Goal: Information Seeking & Learning: Learn about a topic

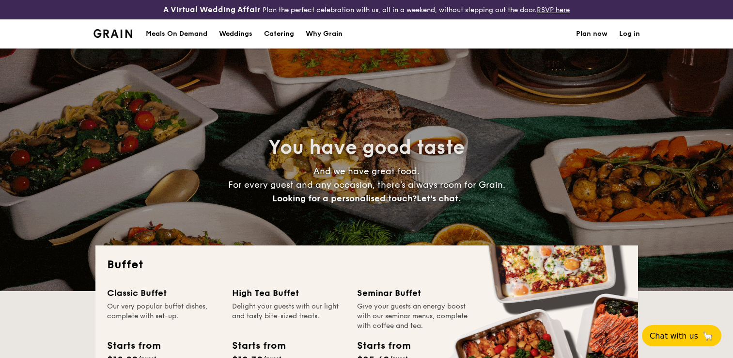
select select
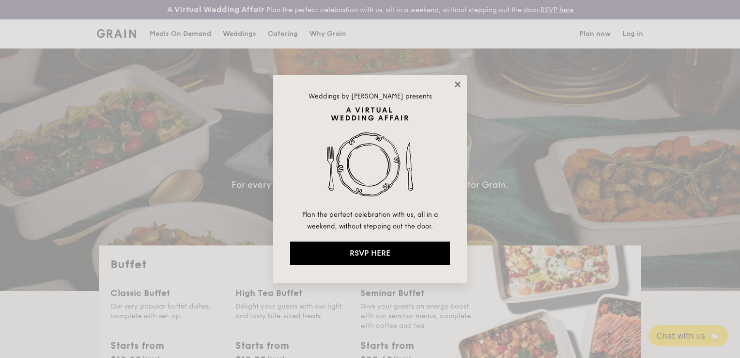
click at [456, 83] on icon at bounding box center [457, 83] width 5 height 5
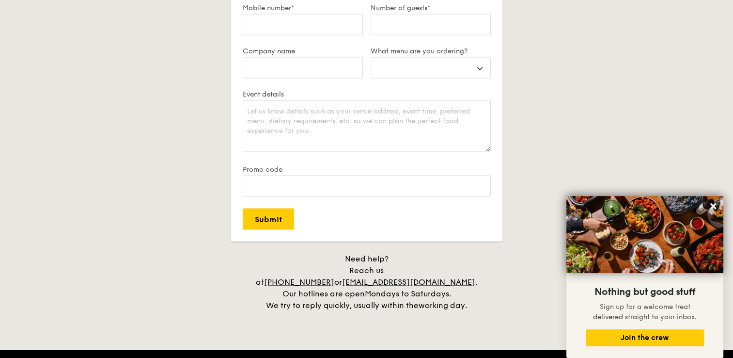
scroll to position [1841, 0]
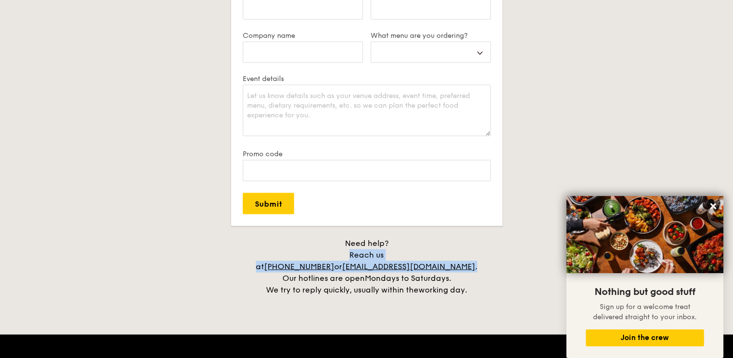
drag, startPoint x: 255, startPoint y: 252, endPoint x: 486, endPoint y: 260, distance: 230.8
click at [486, 260] on div "Need help? Reach us at [PHONE_NUMBER] or [EMAIL_ADDRESS][DOMAIN_NAME] . Our hot…" at bounding box center [367, 266] width 242 height 58
copy div "Reach us at [PHONE_NUMBER] or [EMAIL_ADDRESS][DOMAIN_NAME] ."
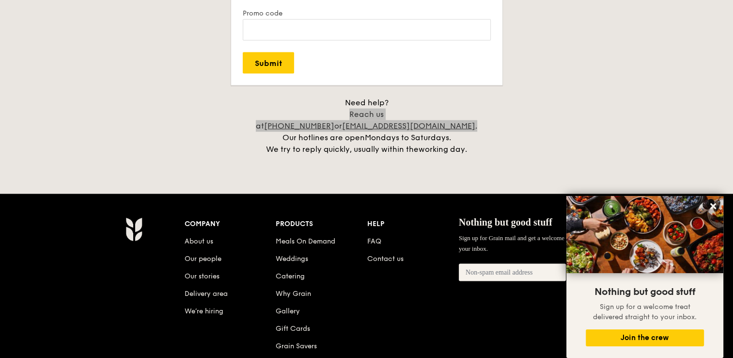
scroll to position [1987, 0]
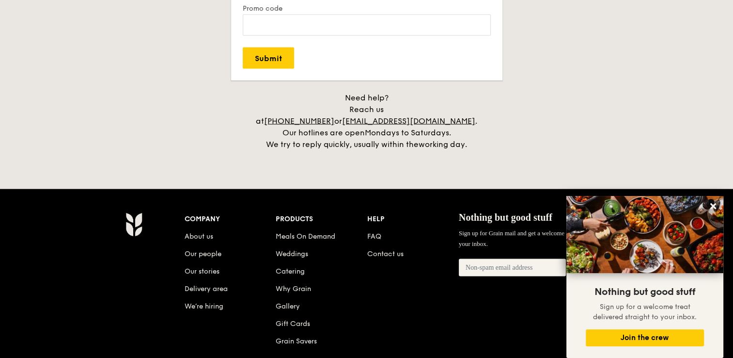
click at [389, 312] on div "Company About us Our people Our stories Delivery area We’re hiring Products Mea…" at bounding box center [413, 287] width 457 height 150
click at [382, 250] on link "Contact us" at bounding box center [385, 254] width 36 height 8
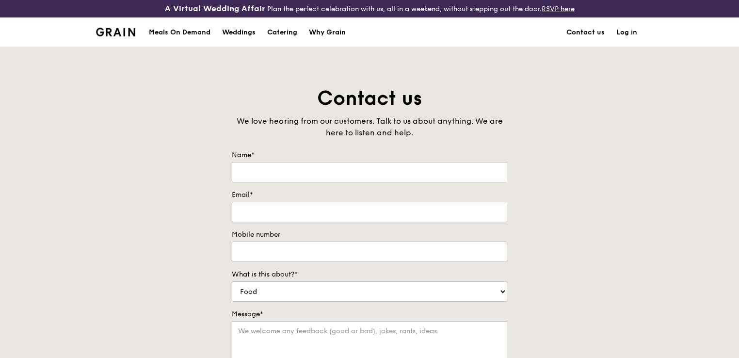
click at [188, 27] on div "Meals On Demand" at bounding box center [180, 32] width 62 height 29
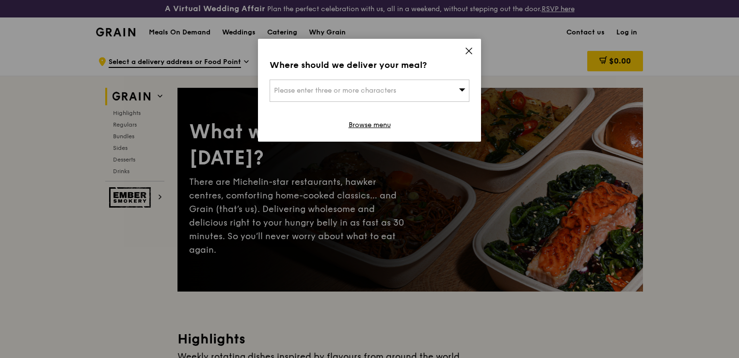
click at [470, 52] on icon at bounding box center [469, 51] width 6 height 6
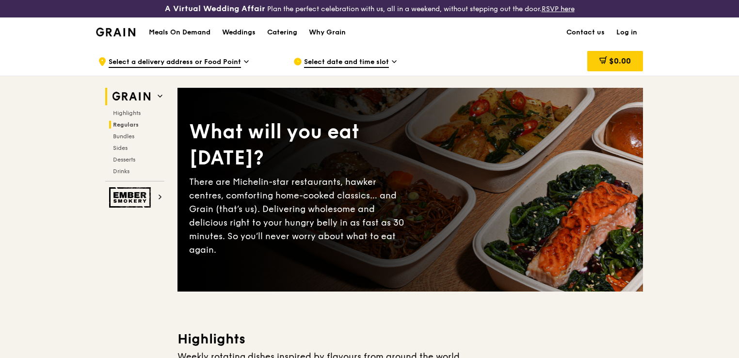
click at [115, 121] on span "Regulars" at bounding box center [126, 124] width 26 height 7
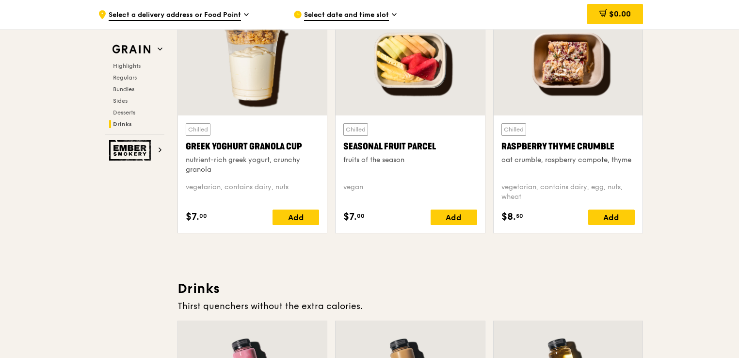
scroll to position [3116, 0]
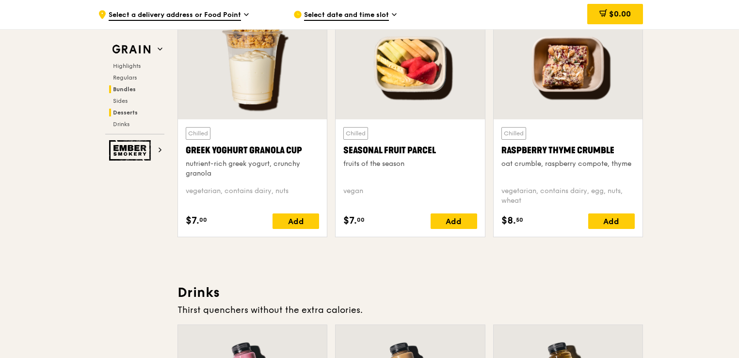
click at [127, 88] on span "Bundles" at bounding box center [124, 89] width 23 height 7
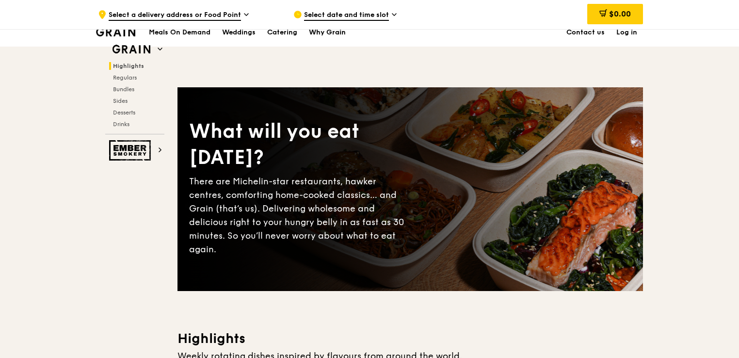
scroll to position [0, 0]
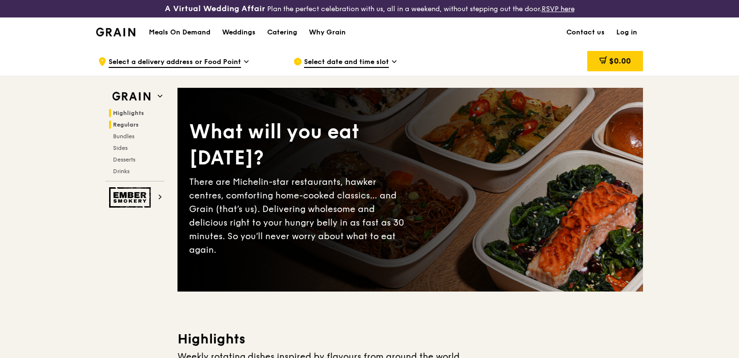
click at [122, 127] on span "Regulars" at bounding box center [126, 124] width 26 height 7
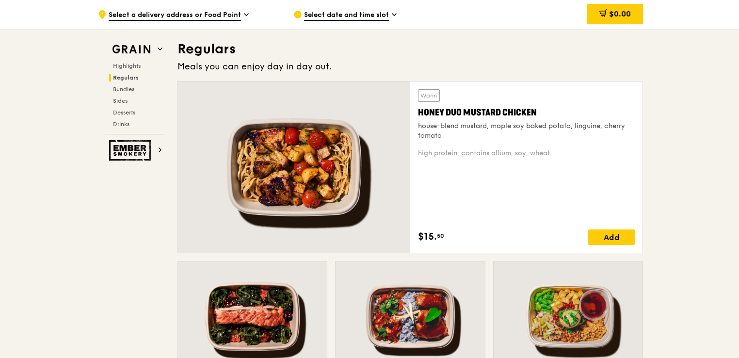
scroll to position [645, 0]
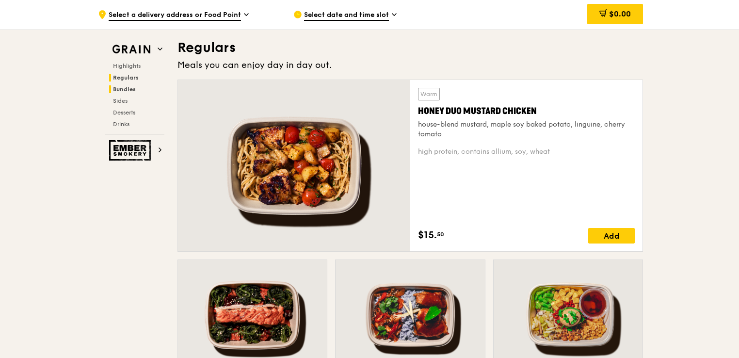
click at [125, 89] on span "Bundles" at bounding box center [124, 89] width 23 height 7
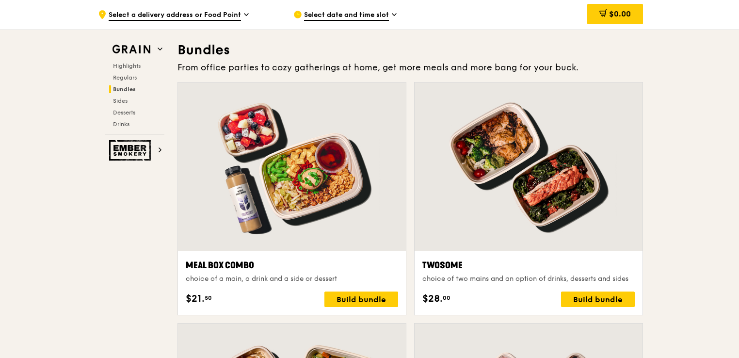
scroll to position [1403, 0]
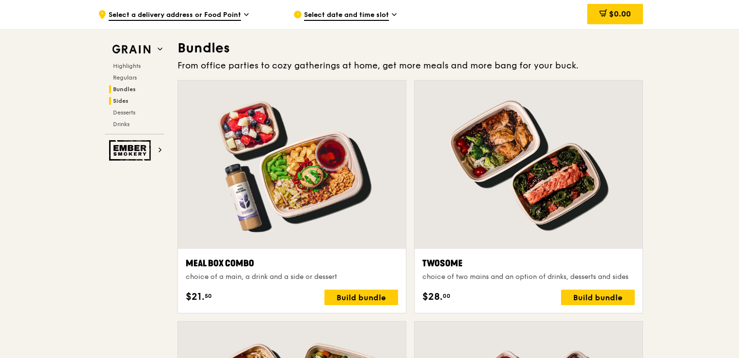
click at [124, 100] on span "Sides" at bounding box center [121, 100] width 16 height 7
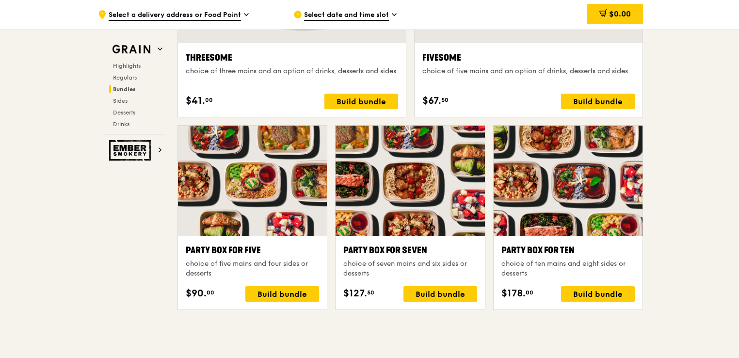
scroll to position [1681, 0]
